Goal: Information Seeking & Learning: Learn about a topic

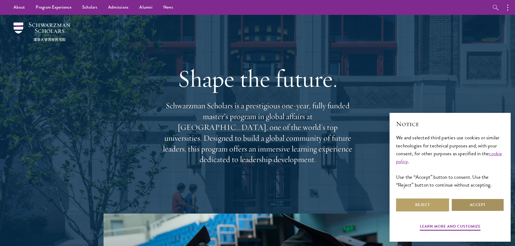
drag, startPoint x: 472, startPoint y: 203, endPoint x: 457, endPoint y: 115, distance: 88.8
click at [472, 203] on button "Accept" at bounding box center [477, 205] width 53 height 13
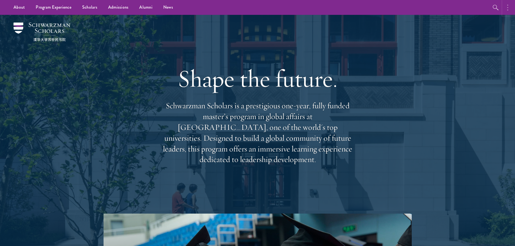
click at [508, 8] on icon "button" at bounding box center [507, 7] width 1 height 6
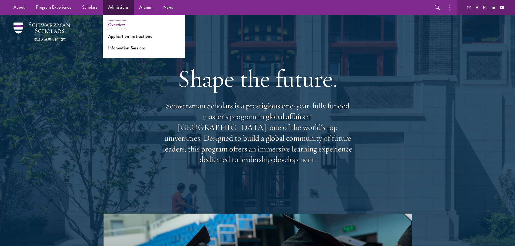
click at [121, 24] on link "Overview" at bounding box center [116, 25] width 17 height 6
